Goal: Find specific page/section: Find specific page/section

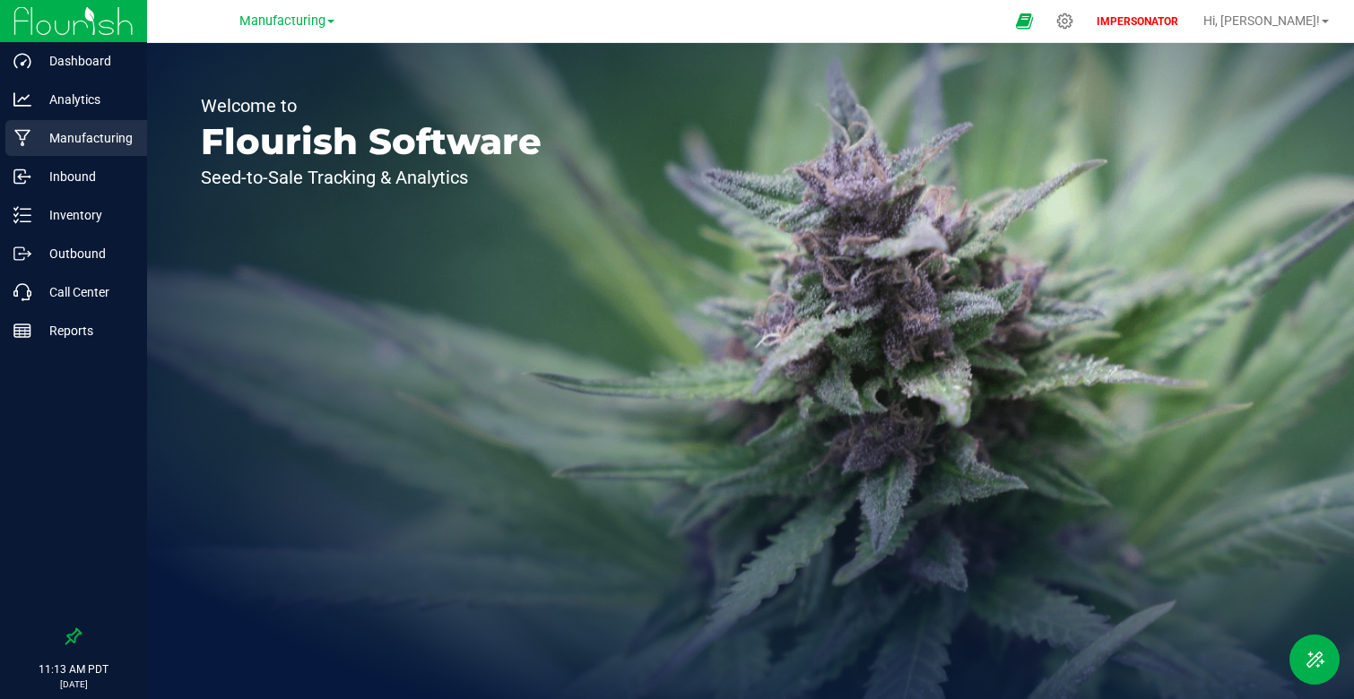
click at [93, 130] on p "Manufacturing" at bounding box center [85, 138] width 108 height 22
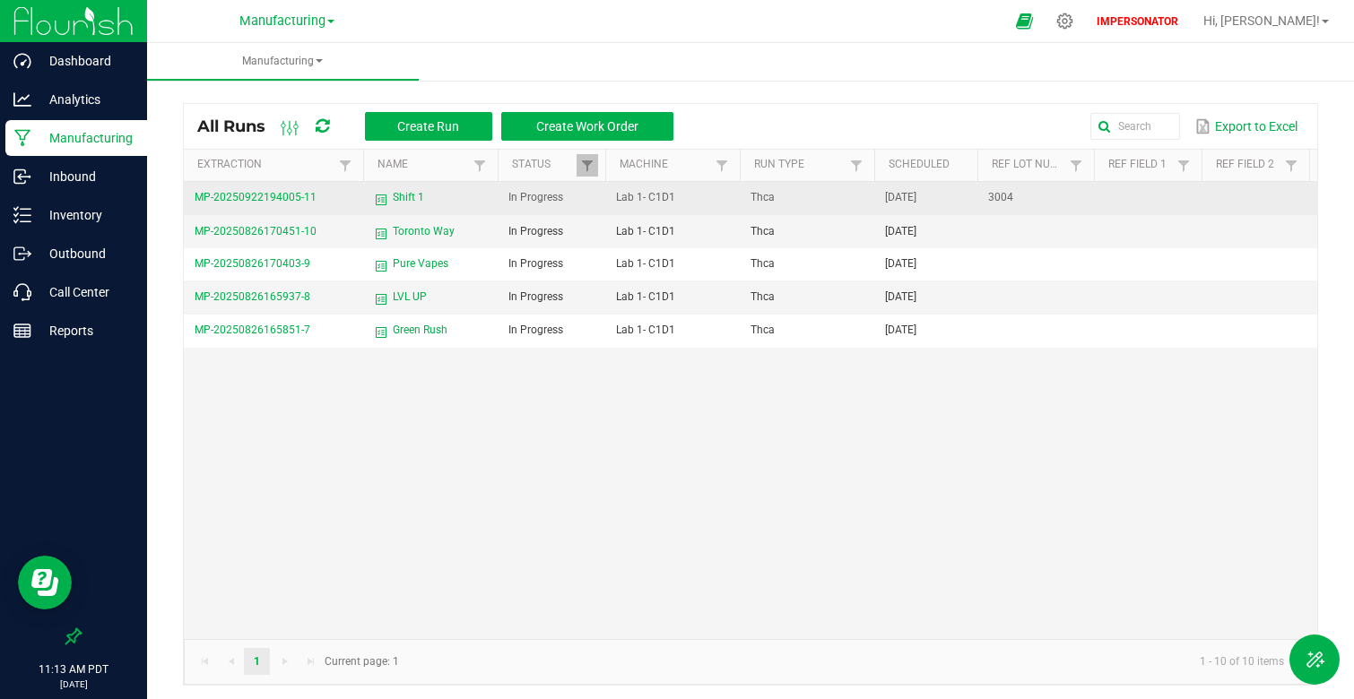
click at [408, 194] on span "Shift 1" at bounding box center [408, 197] width 31 height 17
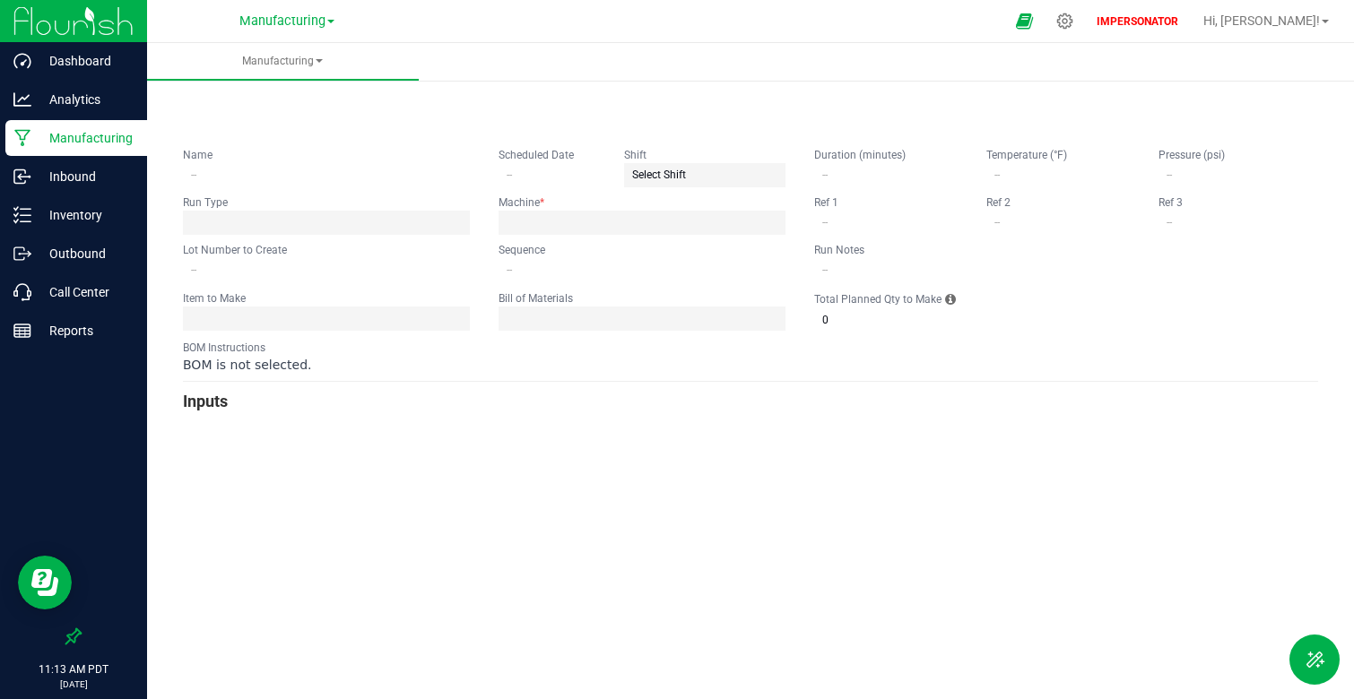
type input "Shift 1"
type input "[DATE]"
type input "3004"
type input "0"
type input "600"
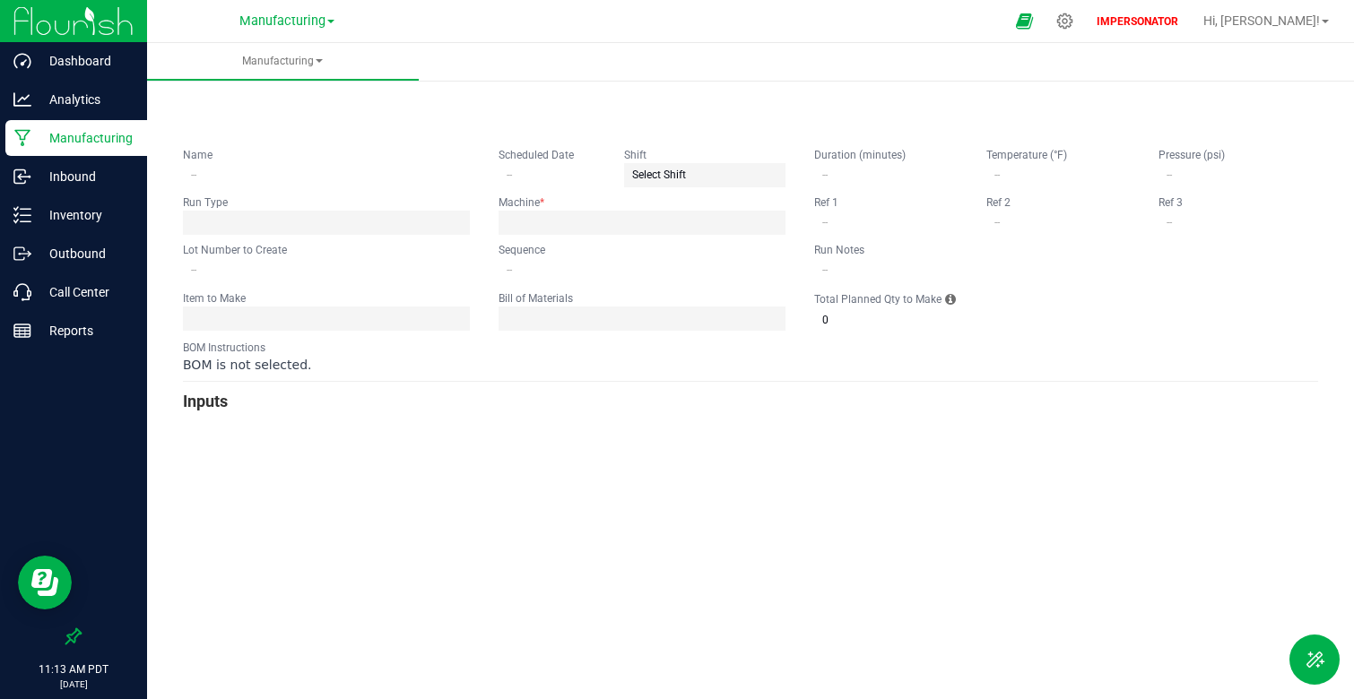
type input "1,000"
